Goal: Check status: Check status

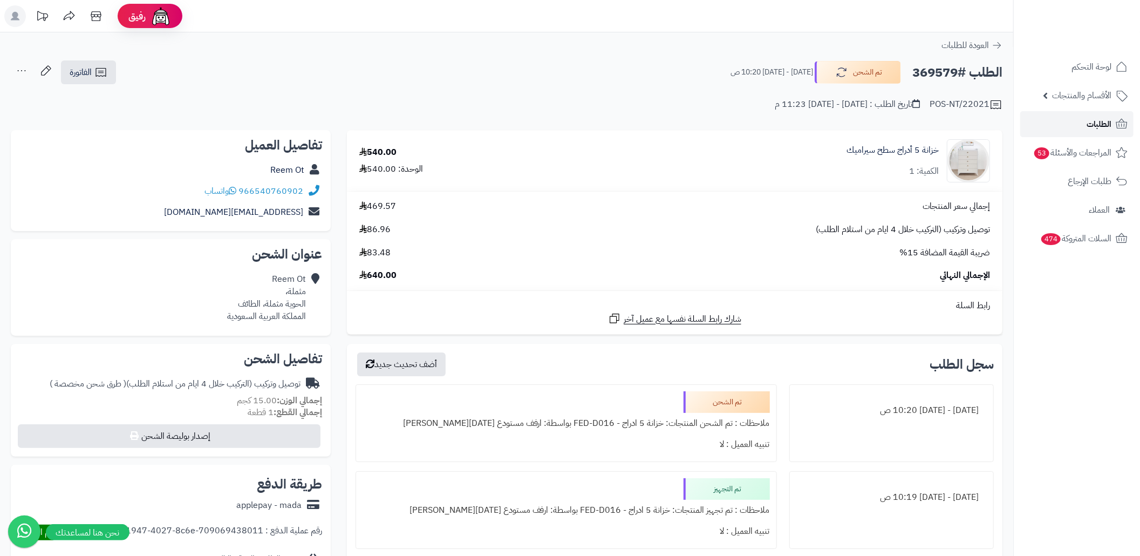
click at [1055, 124] on link "الطلبات" at bounding box center [1076, 124] width 113 height 26
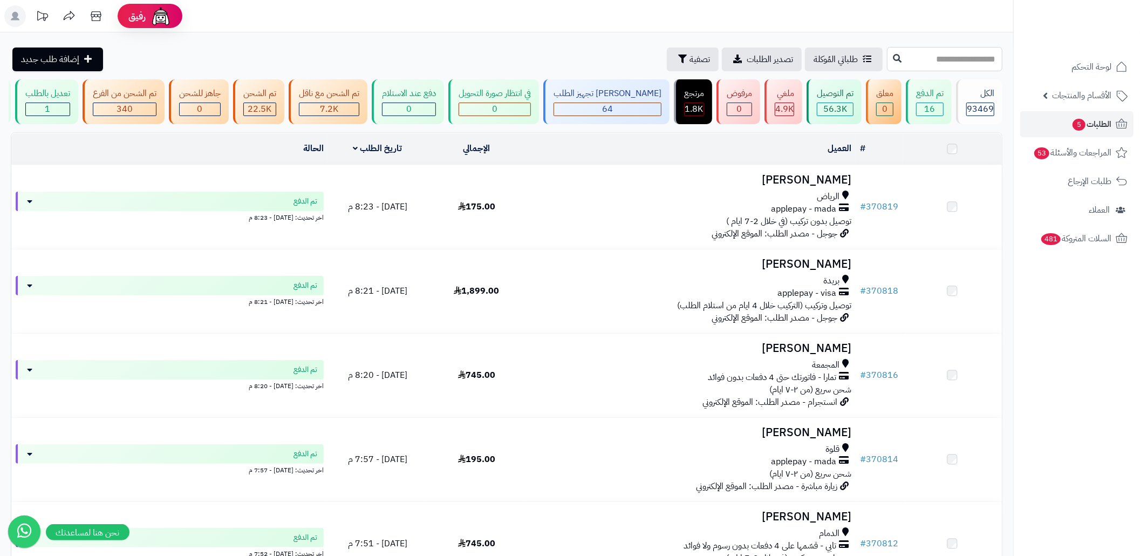
drag, startPoint x: 0, startPoint y: 0, endPoint x: 911, endPoint y: 48, distance: 912.6
click at [911, 48] on input "text" at bounding box center [944, 59] width 115 height 24
paste input "******"
type input "******"
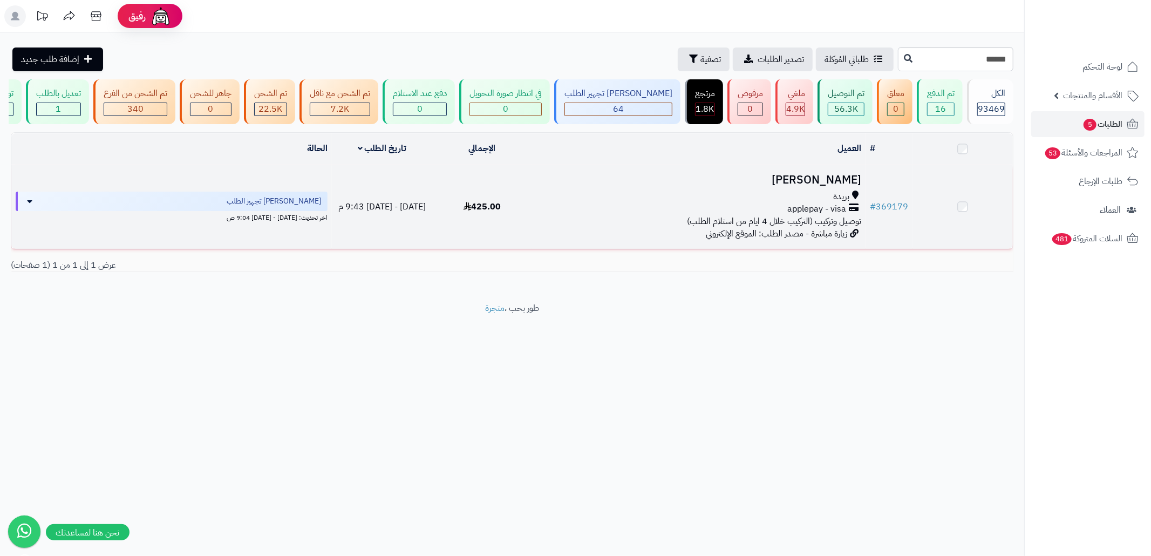
click at [725, 203] on div "بريدة" at bounding box center [698, 196] width 325 height 12
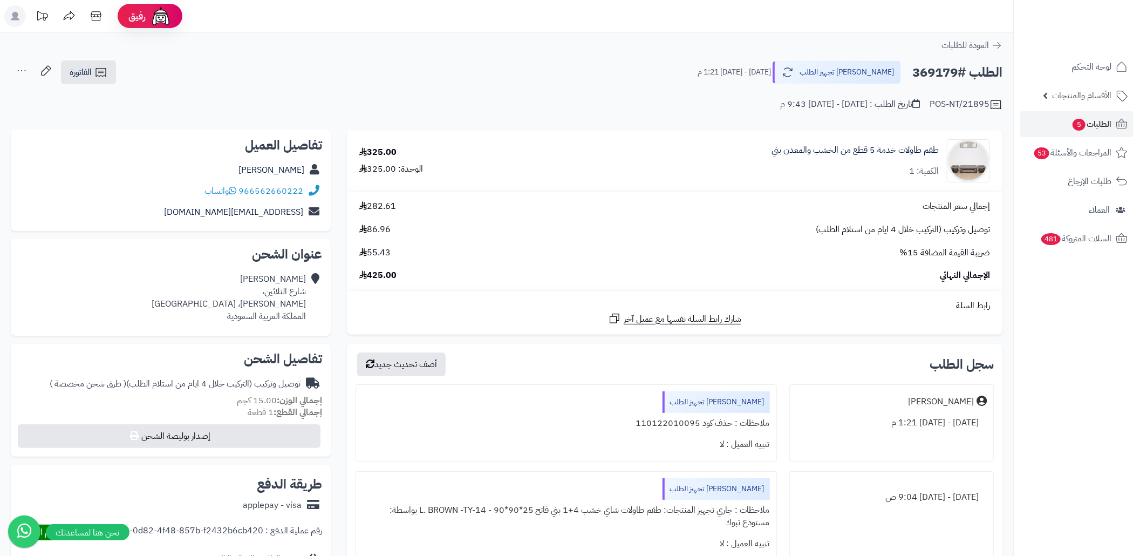
click at [452, 78] on div "الطلب #369179 جاري تجهيز الطلب الخميس - ١٤ أغسطس ٢٠٢٥ - 1:21 م الفاتورة طباعة ا…" at bounding box center [507, 72] width 992 height 25
click at [927, 76] on h2 "الطلب #369179" at bounding box center [957, 73] width 90 height 22
copy h2 "369179"
click at [599, 70] on div "الطلب #369179 جاري تجهيز الطلب الخميس - ١٤ أغسطس ٢٠٢٥ - 1:21 م الفاتورة طباعة ا…" at bounding box center [507, 72] width 992 height 25
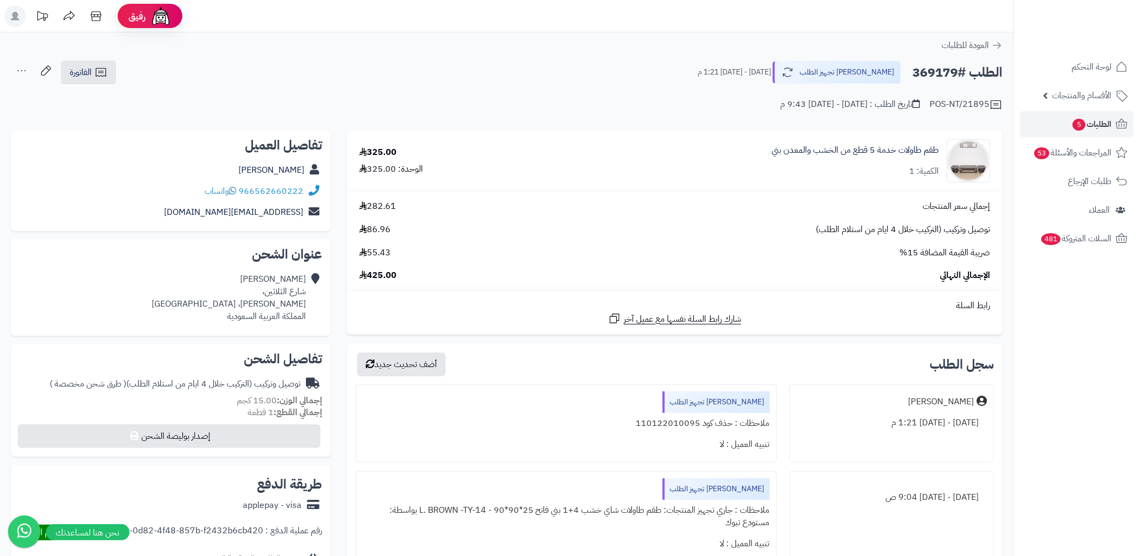
click at [478, 104] on div "POS-NT/21895 تاريخ الطلب : الأحد - ١٠ أغسطس ٢٠٢٥ - 9:43 م" at bounding box center [507, 98] width 992 height 26
click at [918, 72] on h2 "الطلب #369179" at bounding box center [957, 73] width 90 height 22
copy h2 "369179"
click at [918, 72] on h2 "الطلب #369179" at bounding box center [957, 73] width 90 height 22
click at [537, 72] on div "الطلب #369179 جاري تجهيز الطلب الخميس - ١٤ أغسطس ٢٠٢٥ - 1:21 م الفاتورة طباعة ا…" at bounding box center [507, 72] width 992 height 25
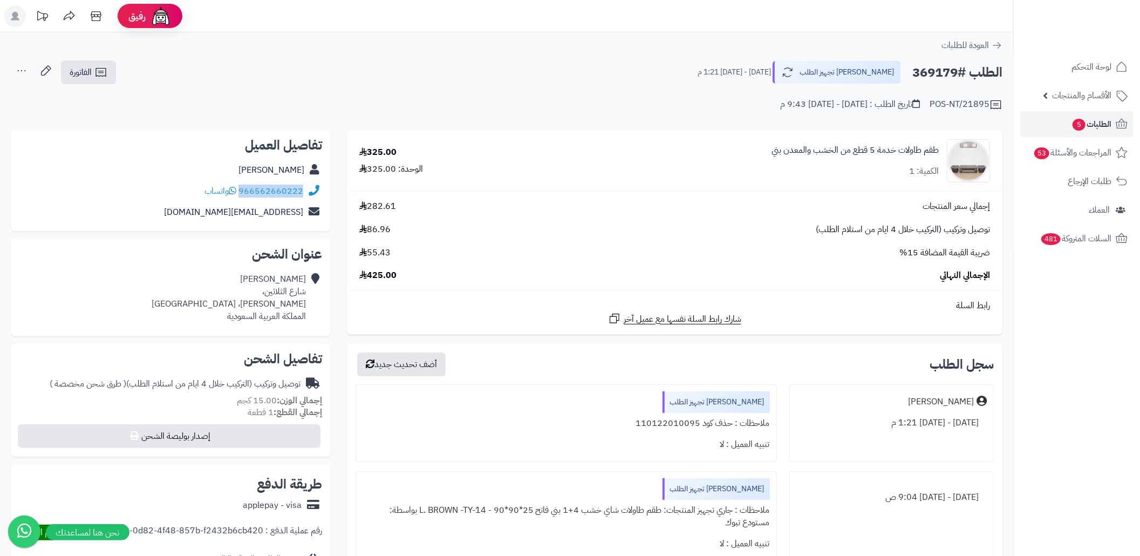
drag, startPoint x: 304, startPoint y: 191, endPoint x: 242, endPoint y: 194, distance: 62.7
click at [242, 194] on div "966562660222 واتساب" at bounding box center [170, 191] width 303 height 21
copy div "966562660222"
click at [828, 156] on link "طقم طاولات خدمة 5 قطع من الخشب والمعدن بني" at bounding box center [855, 150] width 167 height 12
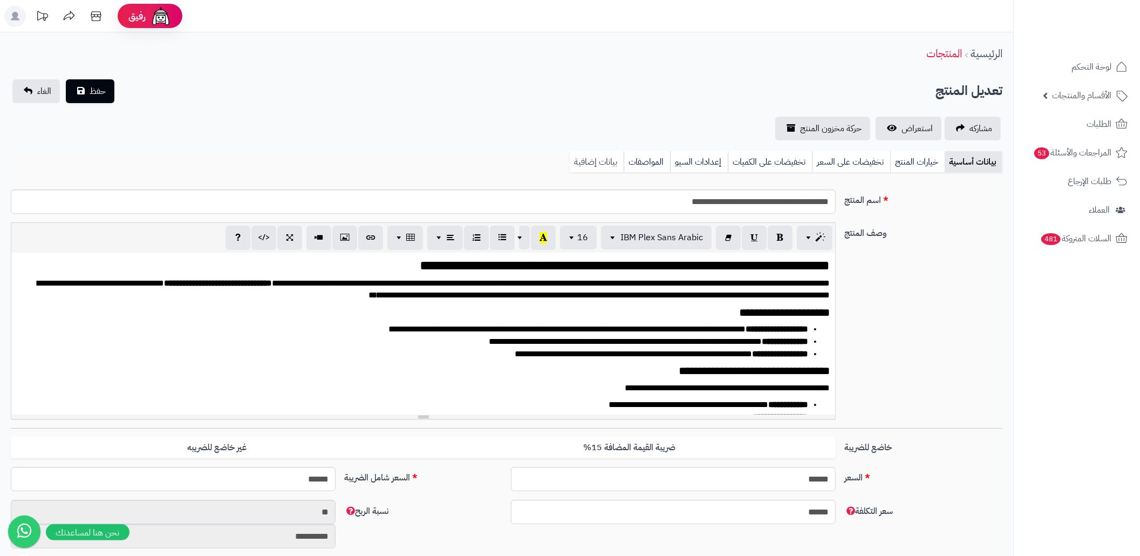
scroll to position [1287, 0]
click at [596, 168] on link "بيانات إضافية" at bounding box center [597, 162] width 54 height 22
click at [615, 156] on link "بيانات إضافية" at bounding box center [597, 162] width 54 height 22
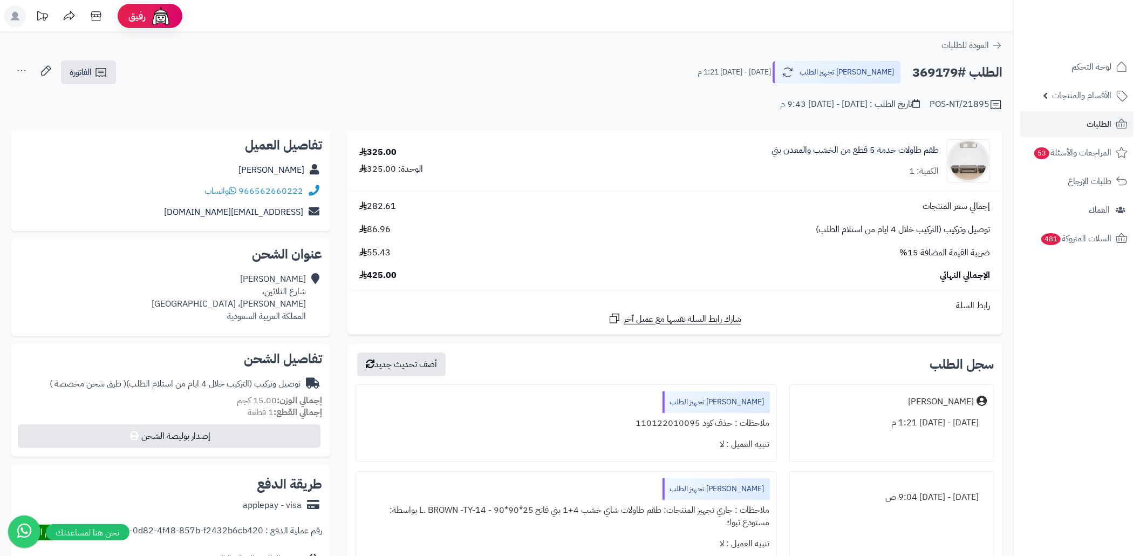
click at [535, 89] on div "POS-NT/21895 تاريخ الطلب : [DATE] - [DATE] 9:43 م" at bounding box center [507, 98] width 992 height 26
click at [926, 72] on h2 "الطلب #369179" at bounding box center [957, 73] width 90 height 22
copy h2 "369179"
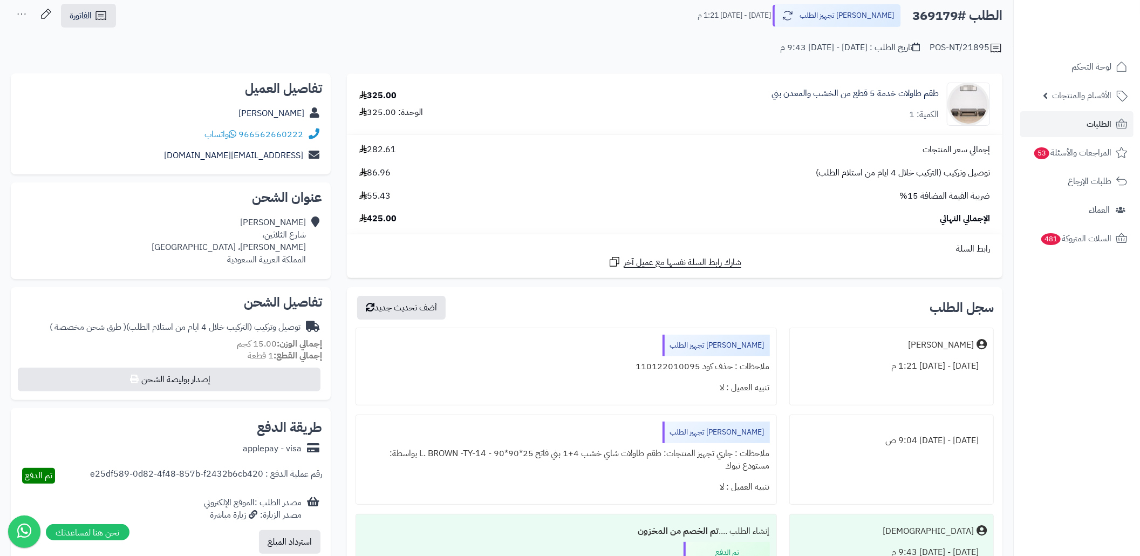
scroll to position [144, 0]
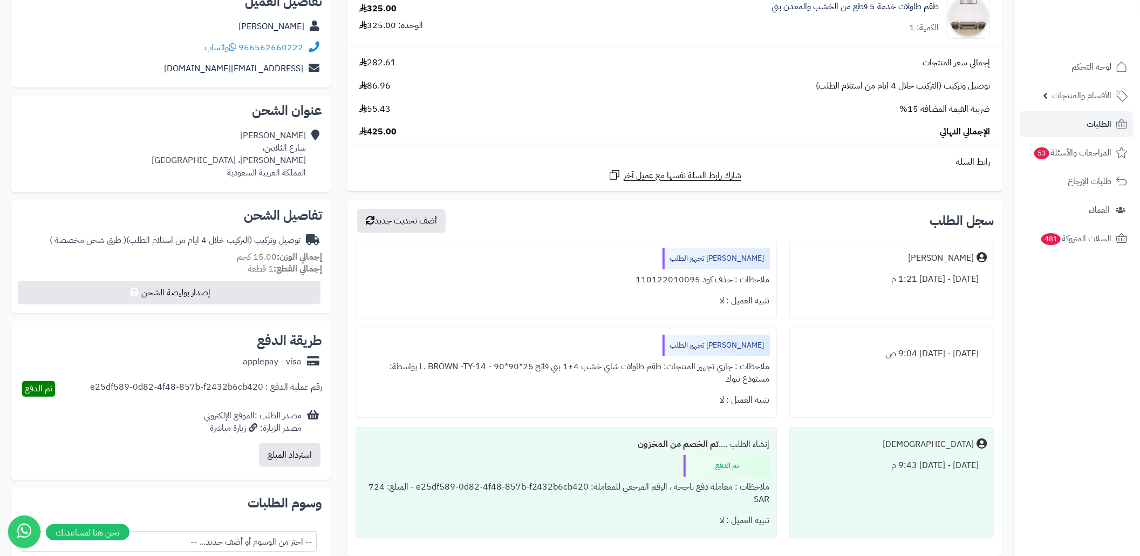
click at [682, 282] on div "ملاحظات : حذف كود 110122010095" at bounding box center [566, 279] width 407 height 21
copy div "110122010095"
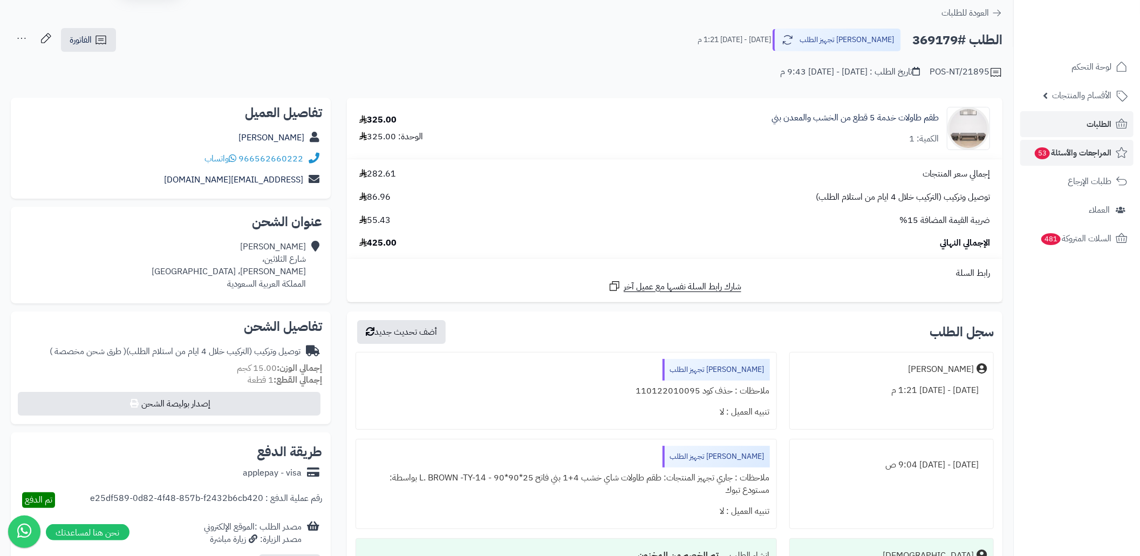
scroll to position [0, 0]
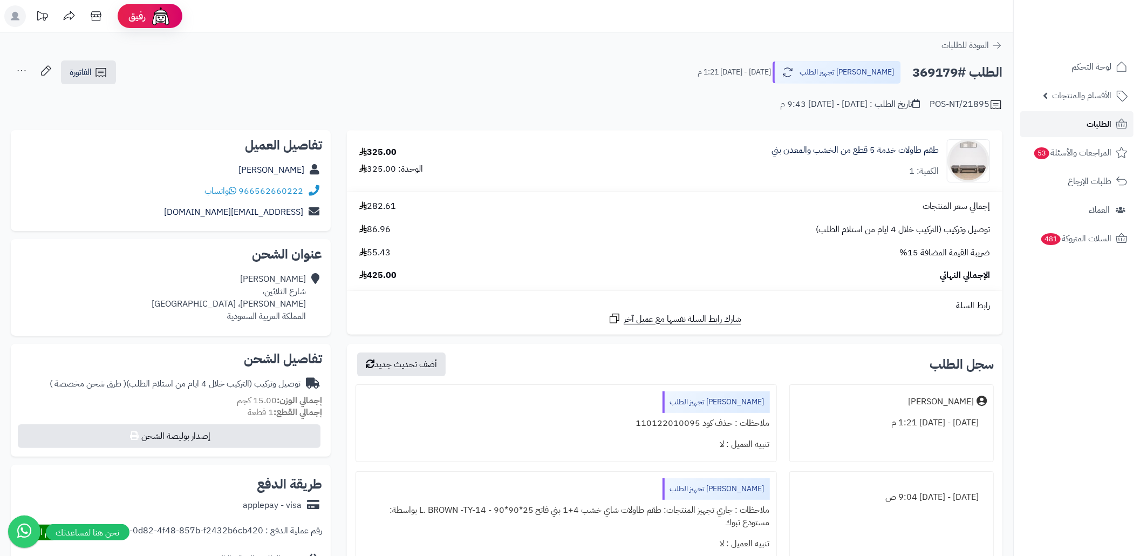
click at [1071, 129] on link "الطلبات" at bounding box center [1076, 124] width 113 height 26
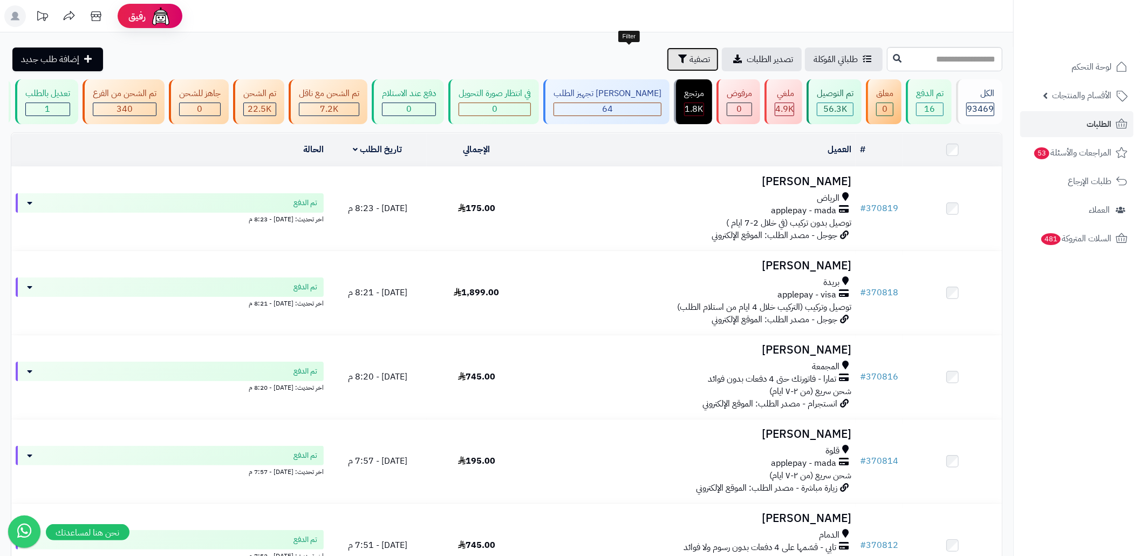
drag, startPoint x: 613, startPoint y: 63, endPoint x: 527, endPoint y: 115, distance: 101.4
click at [667, 63] on button "تصفية" at bounding box center [693, 59] width 52 height 24
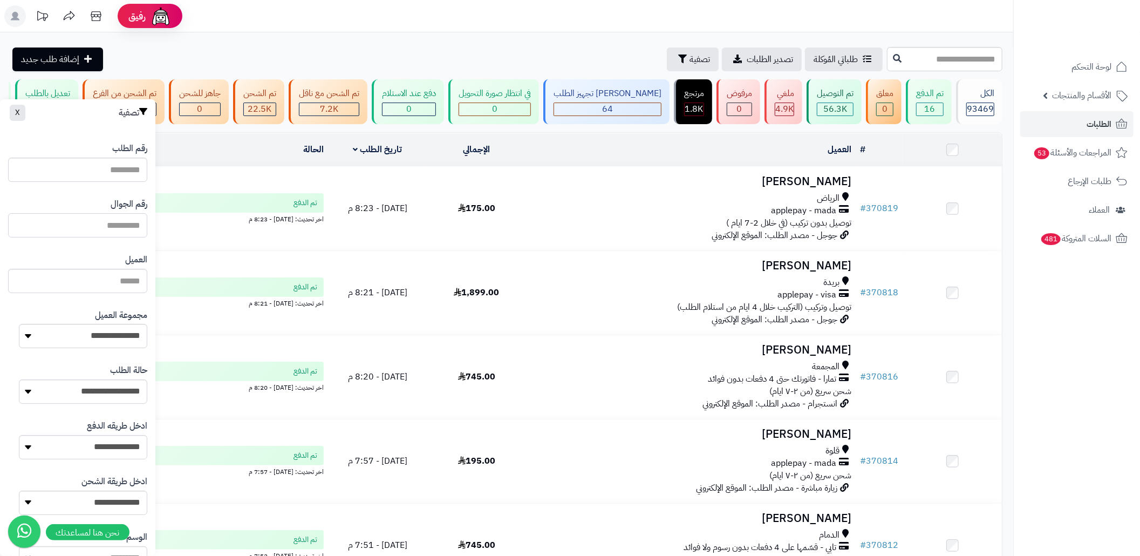
click at [103, 227] on input "text" at bounding box center [77, 225] width 139 height 24
paste input "**********"
drag, startPoint x: 60, startPoint y: 224, endPoint x: 88, endPoint y: 234, distance: 29.5
click at [88, 234] on input "**********" at bounding box center [77, 225] width 139 height 24
click at [136, 224] on input "**********" at bounding box center [77, 225] width 139 height 24
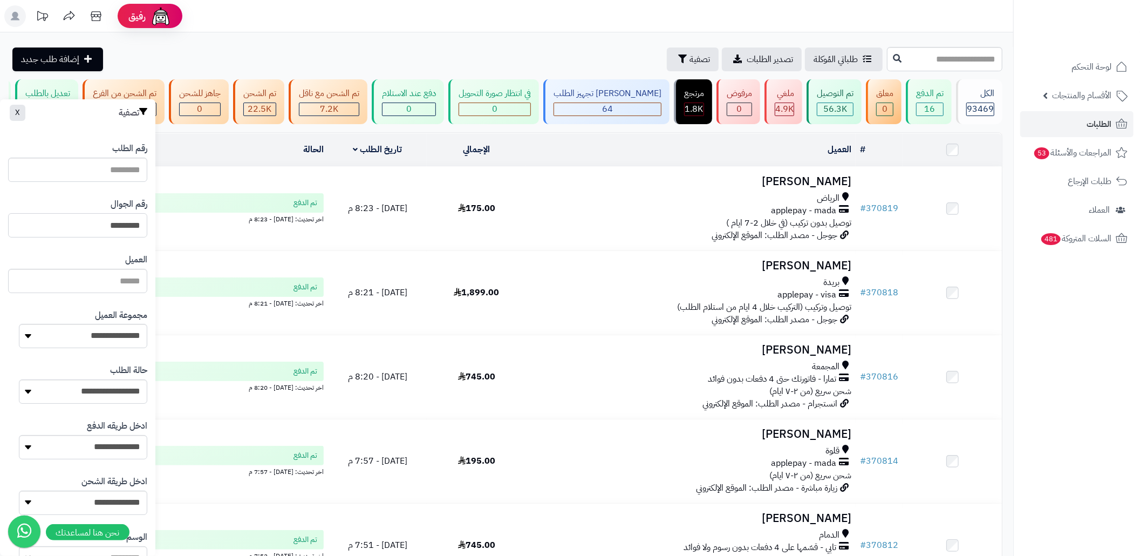
type input "*********"
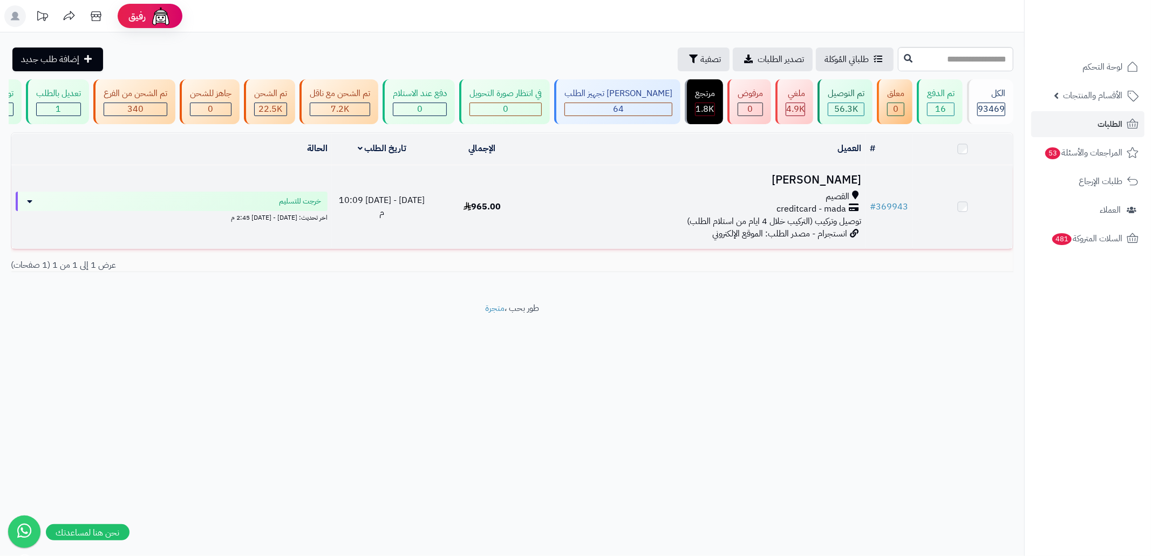
click at [609, 203] on div "القصيم" at bounding box center [698, 196] width 325 height 12
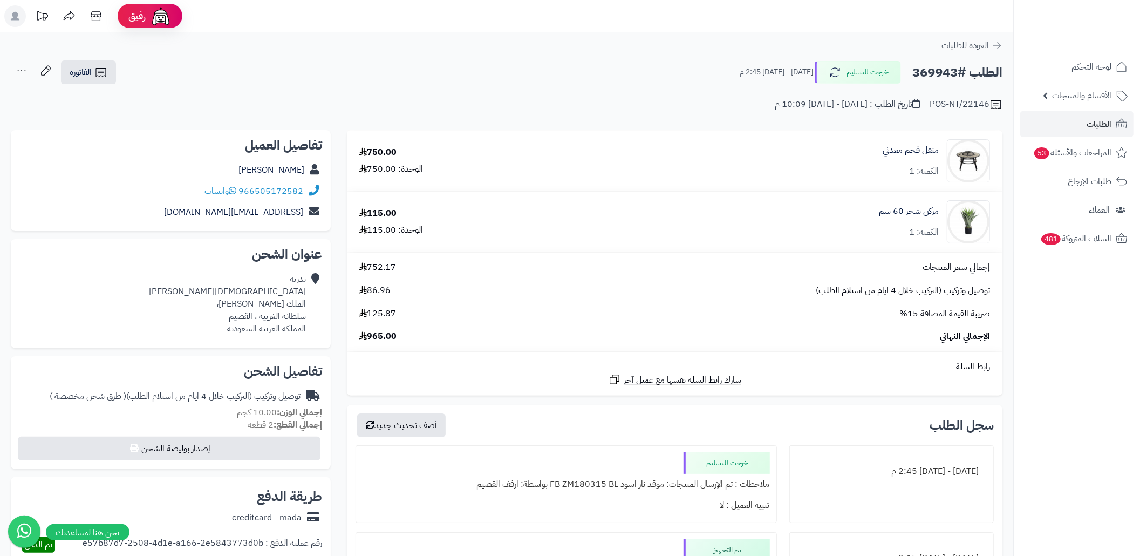
click at [933, 69] on h2 "الطلب #369943" at bounding box center [957, 73] width 90 height 22
copy h2 "369943"
